Goal: Task Accomplishment & Management: Manage account settings

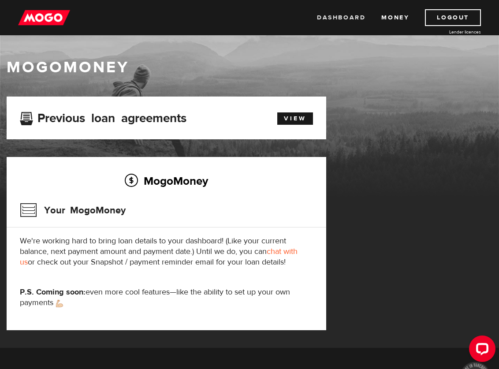
click at [335, 16] on link "Dashboard" at bounding box center [341, 17] width 48 height 17
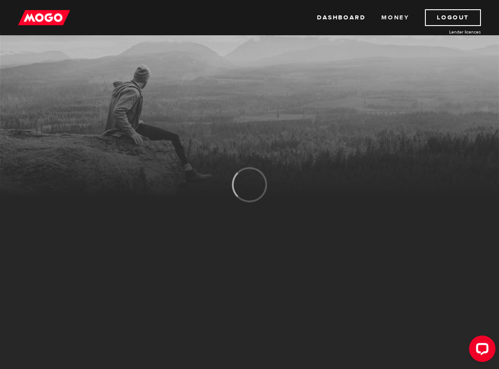
click at [392, 16] on link "Money" at bounding box center [395, 17] width 28 height 17
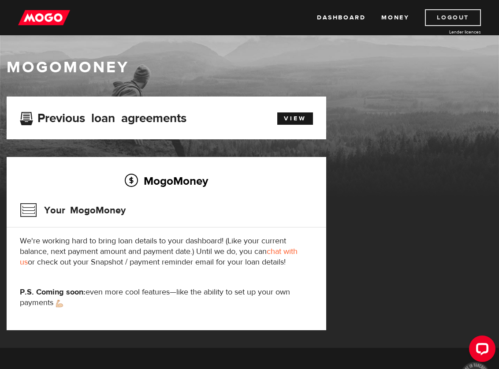
click at [446, 19] on link "Logout" at bounding box center [453, 17] width 56 height 17
